Goal: Task Accomplishment & Management: Manage account settings

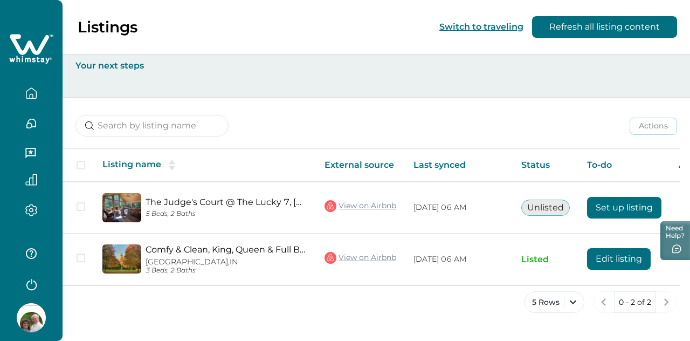
click at [127, 257] on img at bounding box center [121, 258] width 39 height 29
click at [78, 255] on span at bounding box center [81, 257] width 9 height 9
click at [137, 261] on img at bounding box center [121, 258] width 39 height 29
click at [624, 22] on button "Refresh all listing content" at bounding box center [604, 27] width 145 height 22
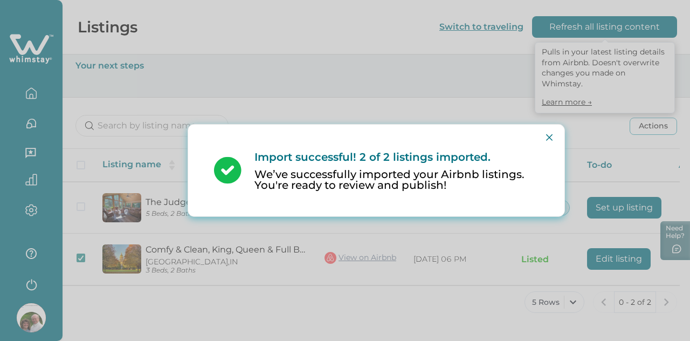
click at [554, 137] on button "Close" at bounding box center [549, 137] width 17 height 17
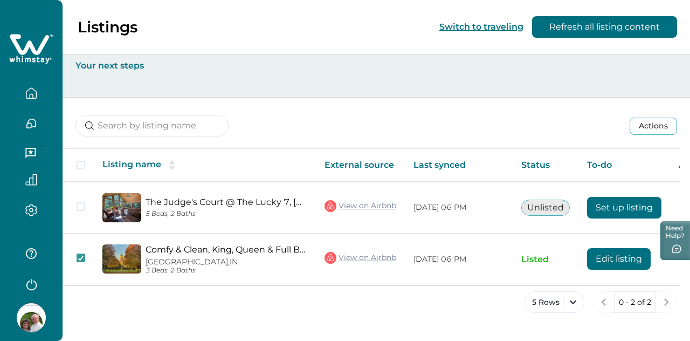
click at [578, 300] on button "5 Rows" at bounding box center [554, 302] width 60 height 22
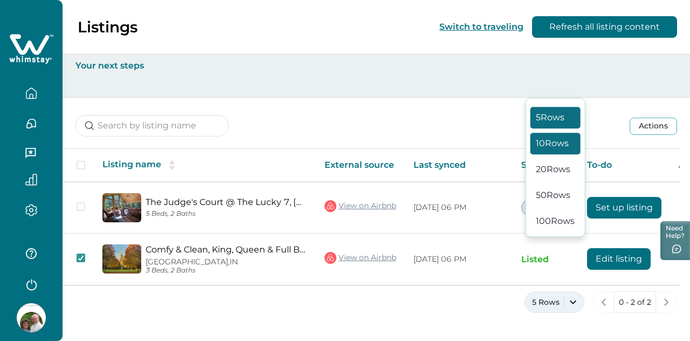
click at [564, 154] on button "10 Rows" at bounding box center [555, 144] width 50 height 22
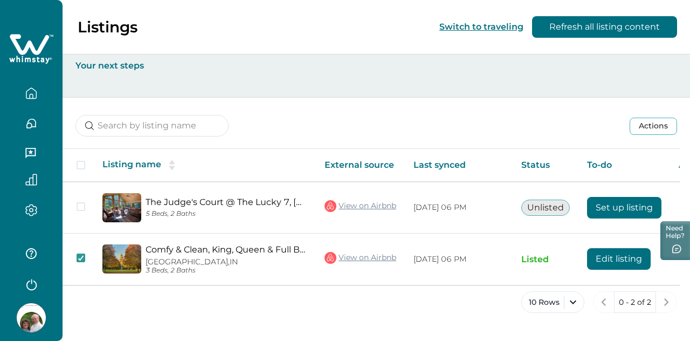
click at [30, 100] on button "button" at bounding box center [31, 93] width 45 height 22
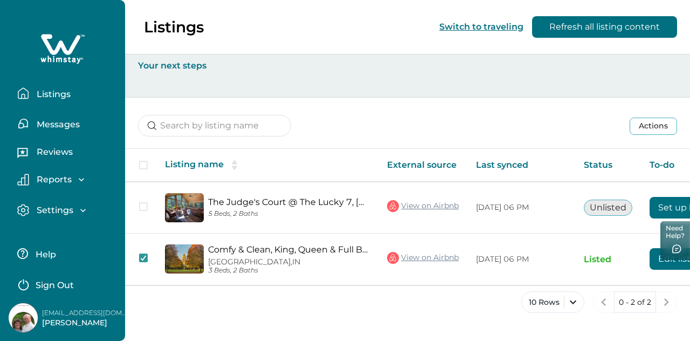
click at [49, 96] on p "Listings" at bounding box center [51, 94] width 37 height 11
click at [244, 260] on p "[GEOGRAPHIC_DATA], [GEOGRAPHIC_DATA]" at bounding box center [289, 261] width 162 height 9
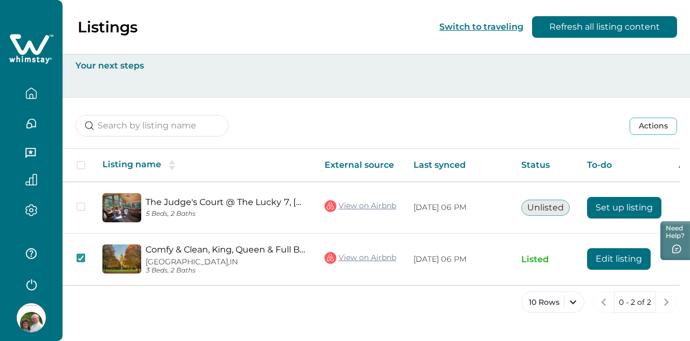
click at [126, 258] on img at bounding box center [121, 258] width 39 height 29
click at [32, 151] on icon "button" at bounding box center [30, 153] width 10 height 10
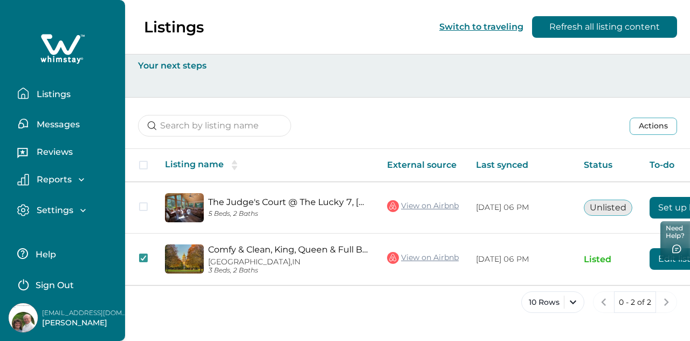
click at [69, 180] on p "Reports" at bounding box center [52, 179] width 38 height 11
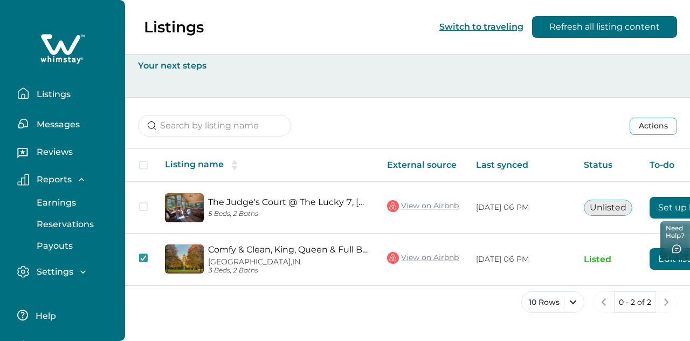
click at [74, 201] on p "Earnings" at bounding box center [54, 202] width 43 height 11
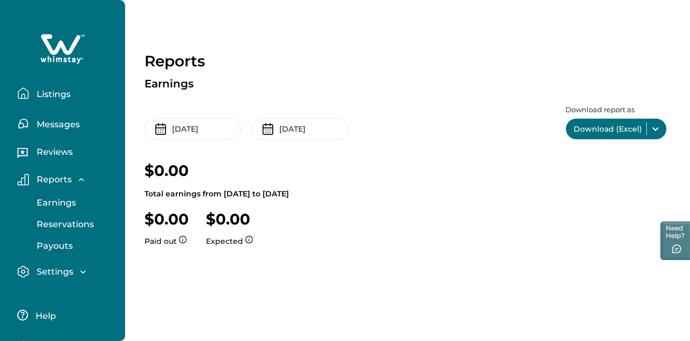
click at [87, 221] on p "Reservations" at bounding box center [63, 224] width 60 height 11
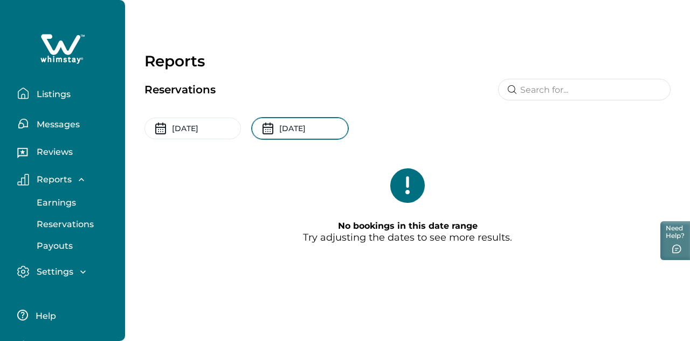
click at [309, 124] on input "[DATE]" at bounding box center [300, 129] width 96 height 22
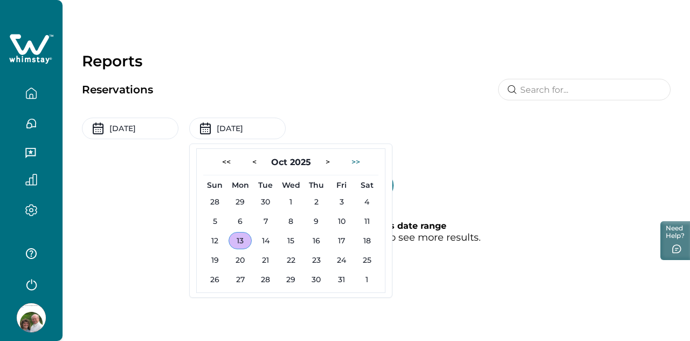
click at [357, 160] on button ">>" at bounding box center [356, 161] width 26 height 17
click at [464, 183] on div "No bookings in this date range Try adjusting the dates to see more results." at bounding box center [376, 210] width 589 height 110
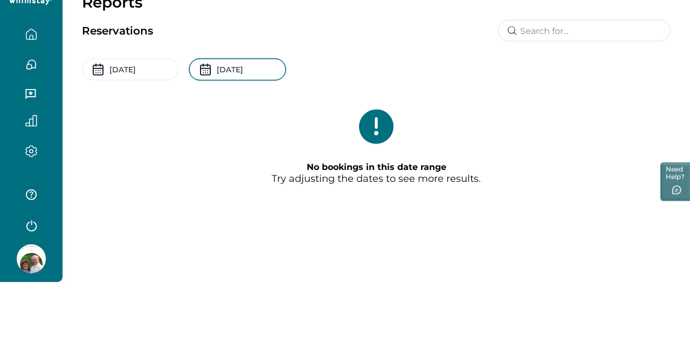
click at [268, 129] on input "[DATE]" at bounding box center [237, 129] width 96 height 22
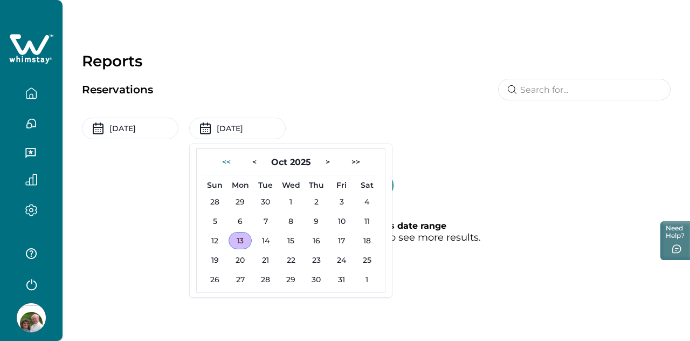
click at [267, 130] on input "[DATE]" at bounding box center [237, 129] width 96 height 22
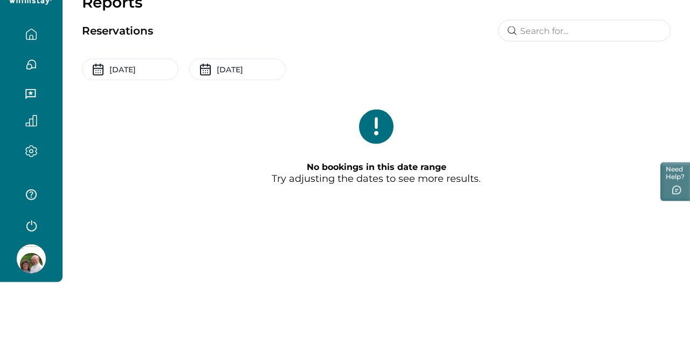
click at [292, 174] on div "No bookings in this date range Try adjusting the dates to see more results." at bounding box center [376, 210] width 589 height 110
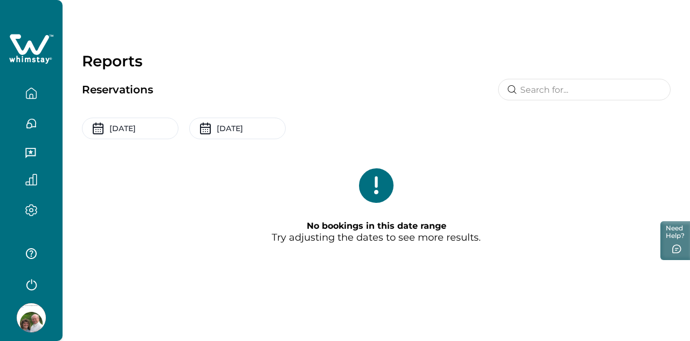
click at [205, 129] on icon at bounding box center [205, 129] width 0 height 0
click at [217, 129] on input "[DATE]" at bounding box center [237, 129] width 96 height 22
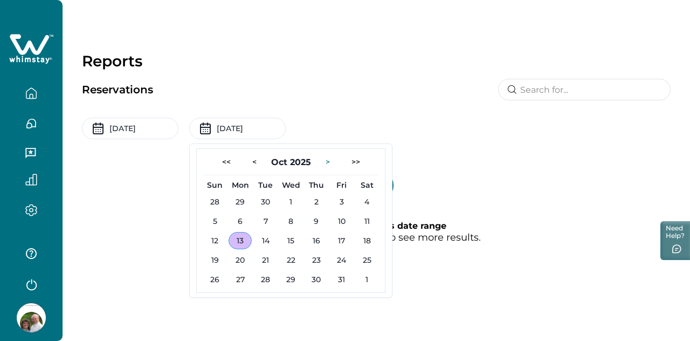
click at [330, 159] on button ">" at bounding box center [328, 161] width 22 height 17
click at [218, 296] on button "30" at bounding box center [214, 298] width 23 height 17
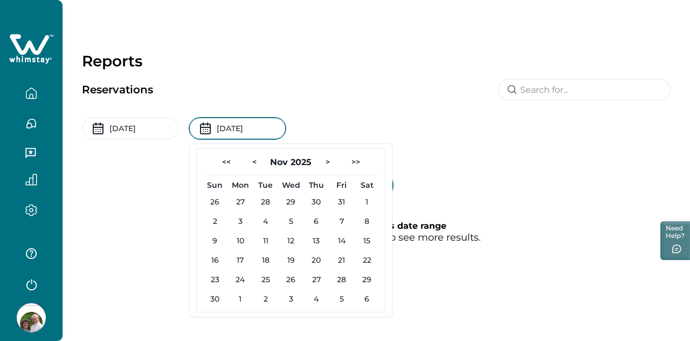
type input "[DATE]"
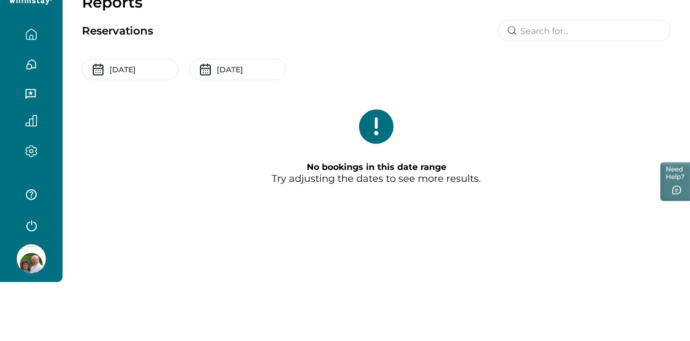
click at [378, 187] on icon at bounding box center [376, 185] width 34 height 34
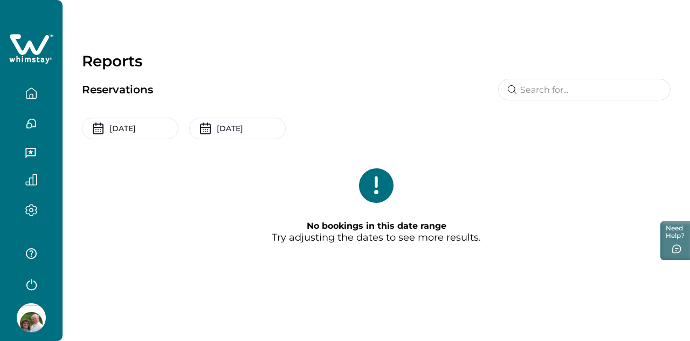
click at [40, 250] on button "button" at bounding box center [31, 254] width 43 height 22
